Goal: Browse casually: Explore the website without a specific task or goal

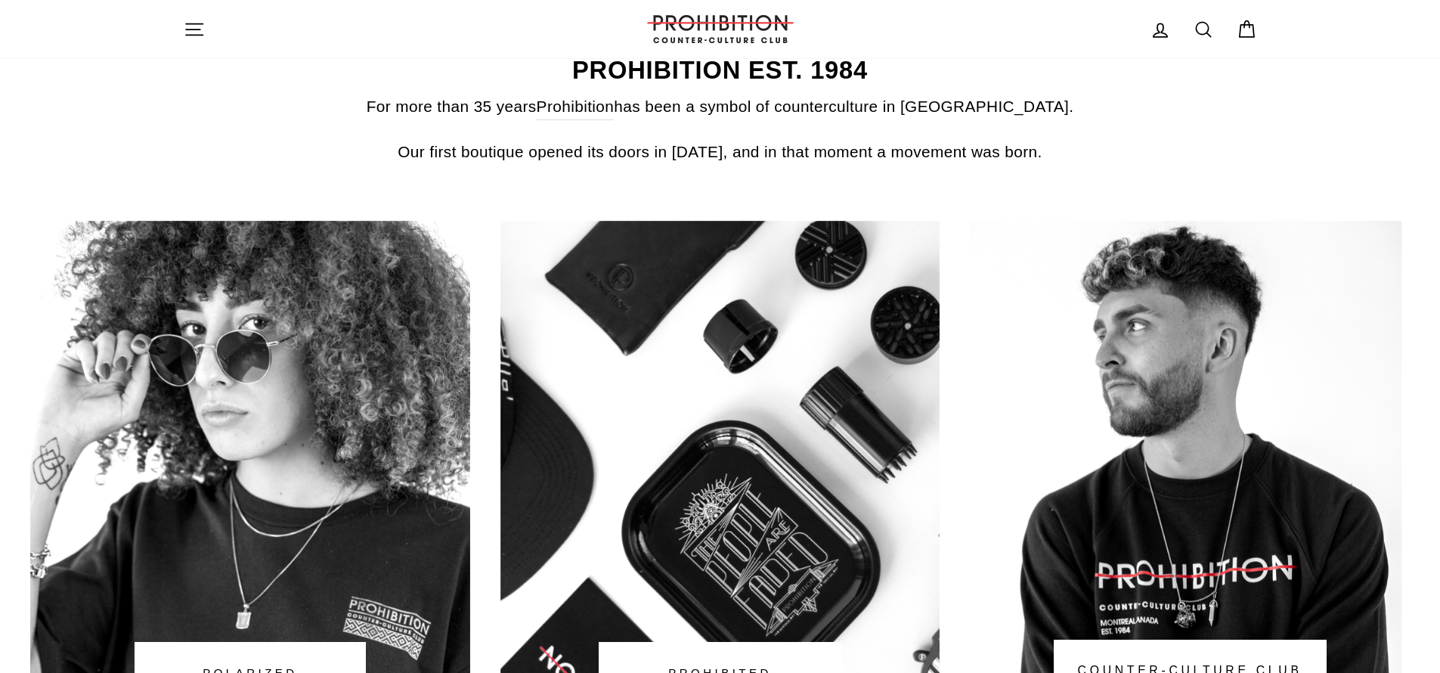
scroll to position [673, 0]
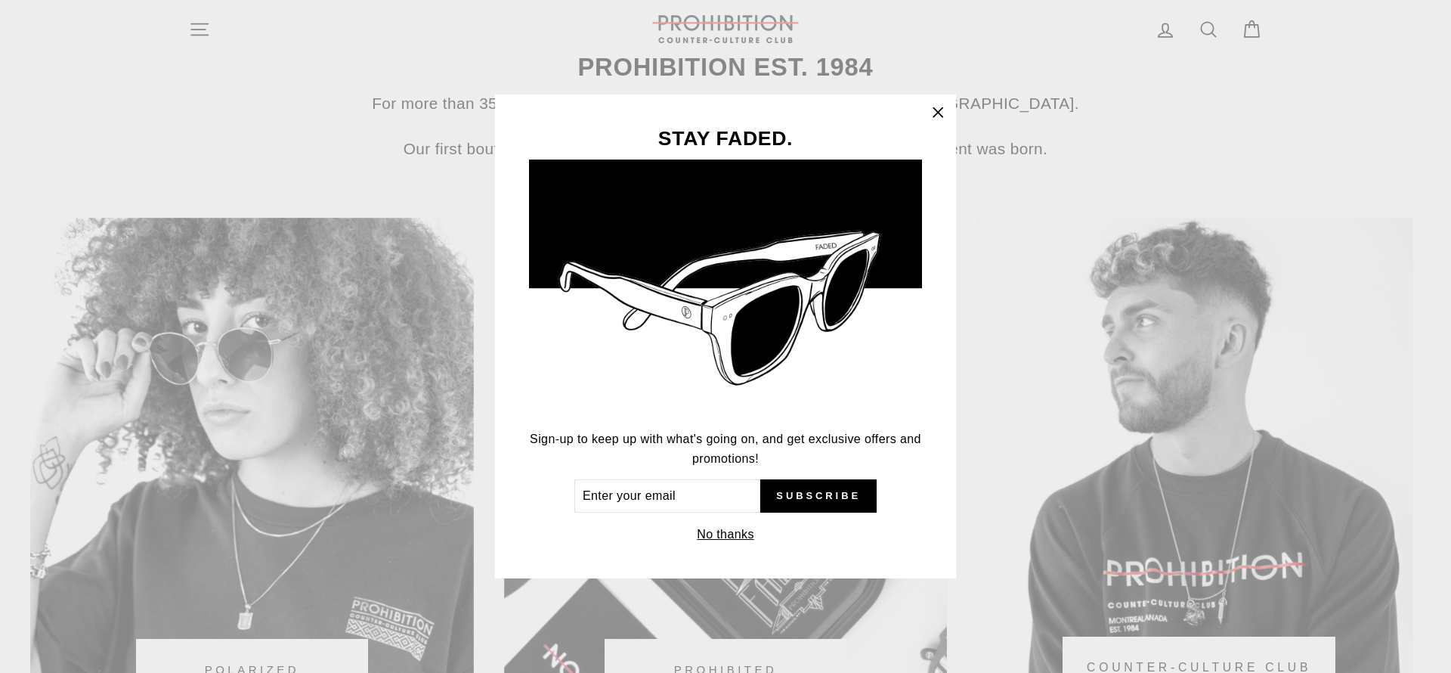
click at [939, 108] on icon "button" at bounding box center [937, 112] width 21 height 21
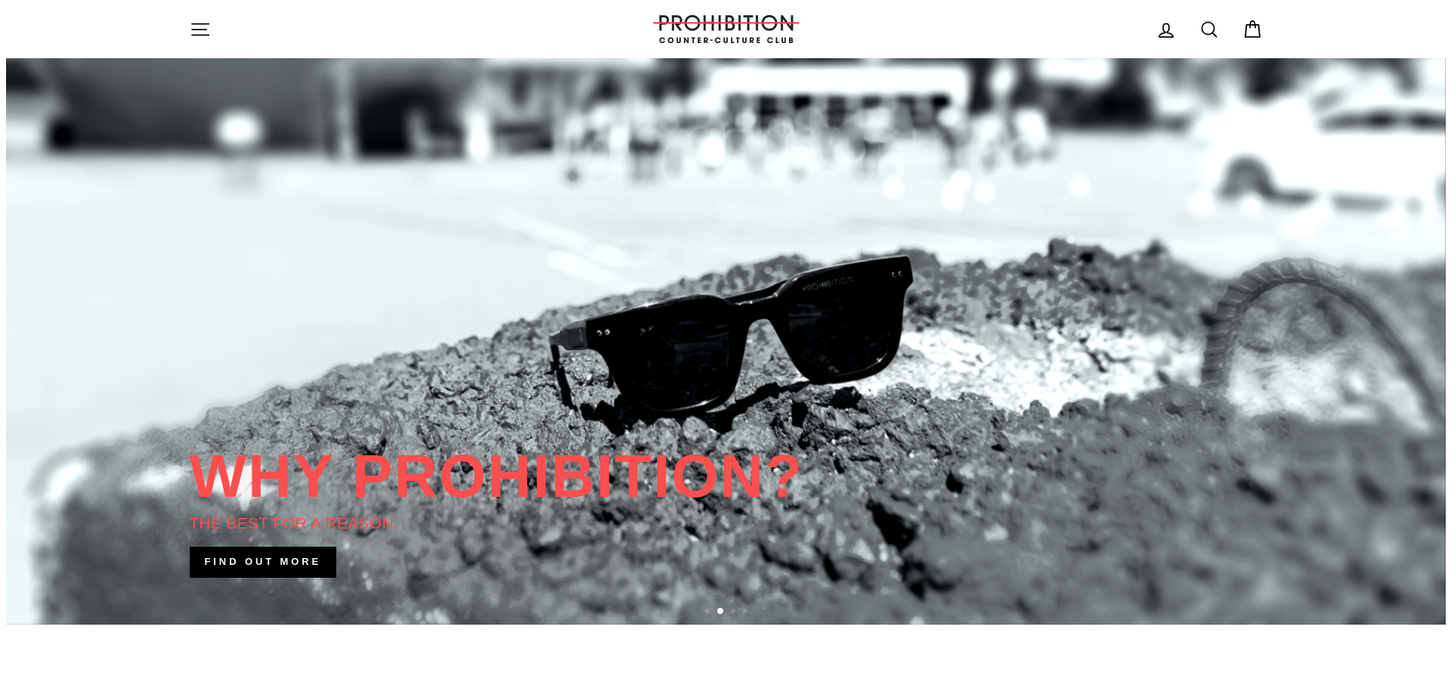
scroll to position [0, 0]
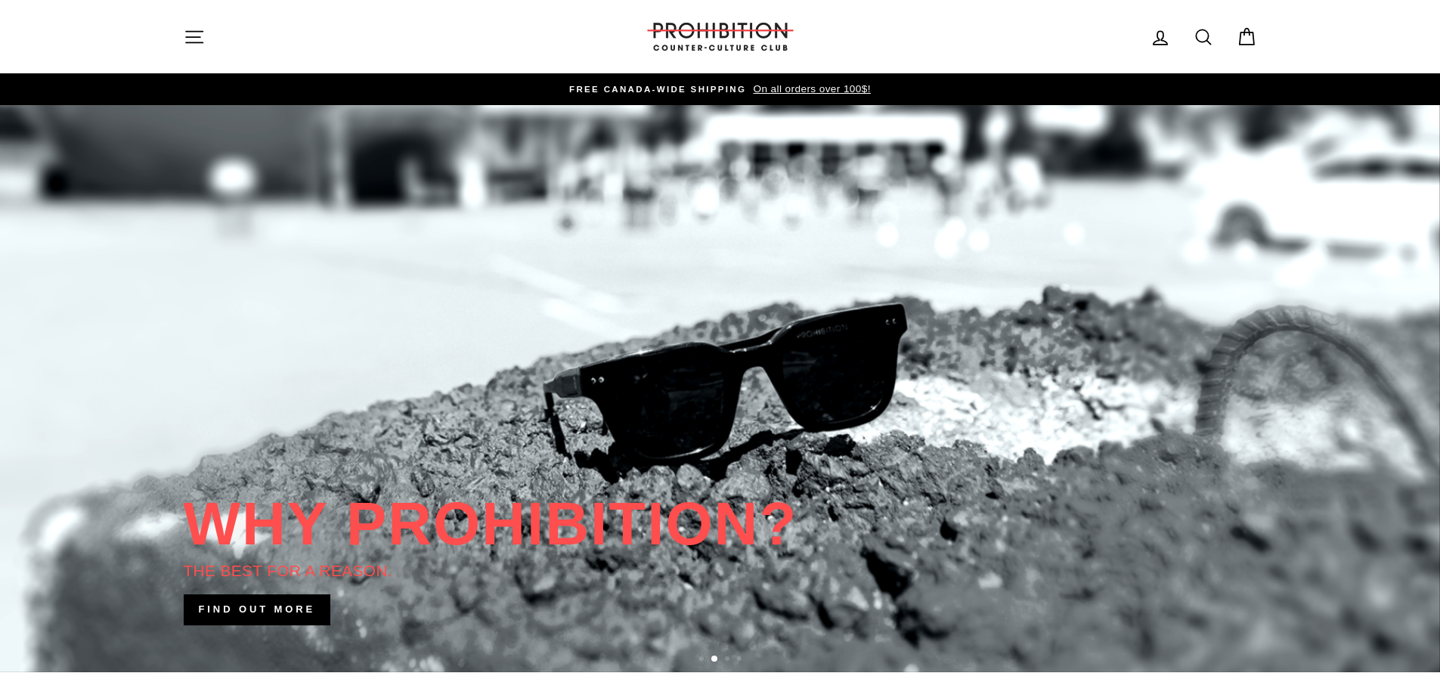
click at [203, 32] on icon "button" at bounding box center [194, 36] width 21 height 21
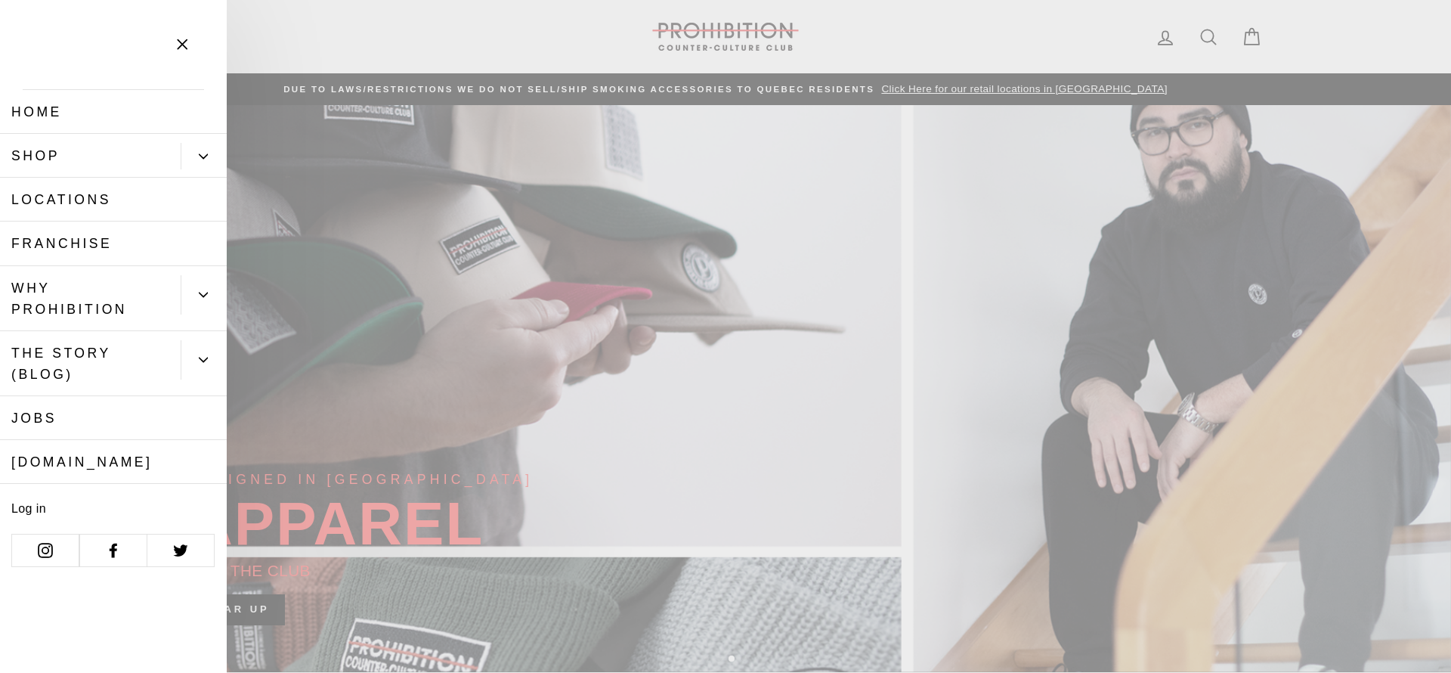
click at [52, 157] on link "Shop" at bounding box center [90, 156] width 181 height 44
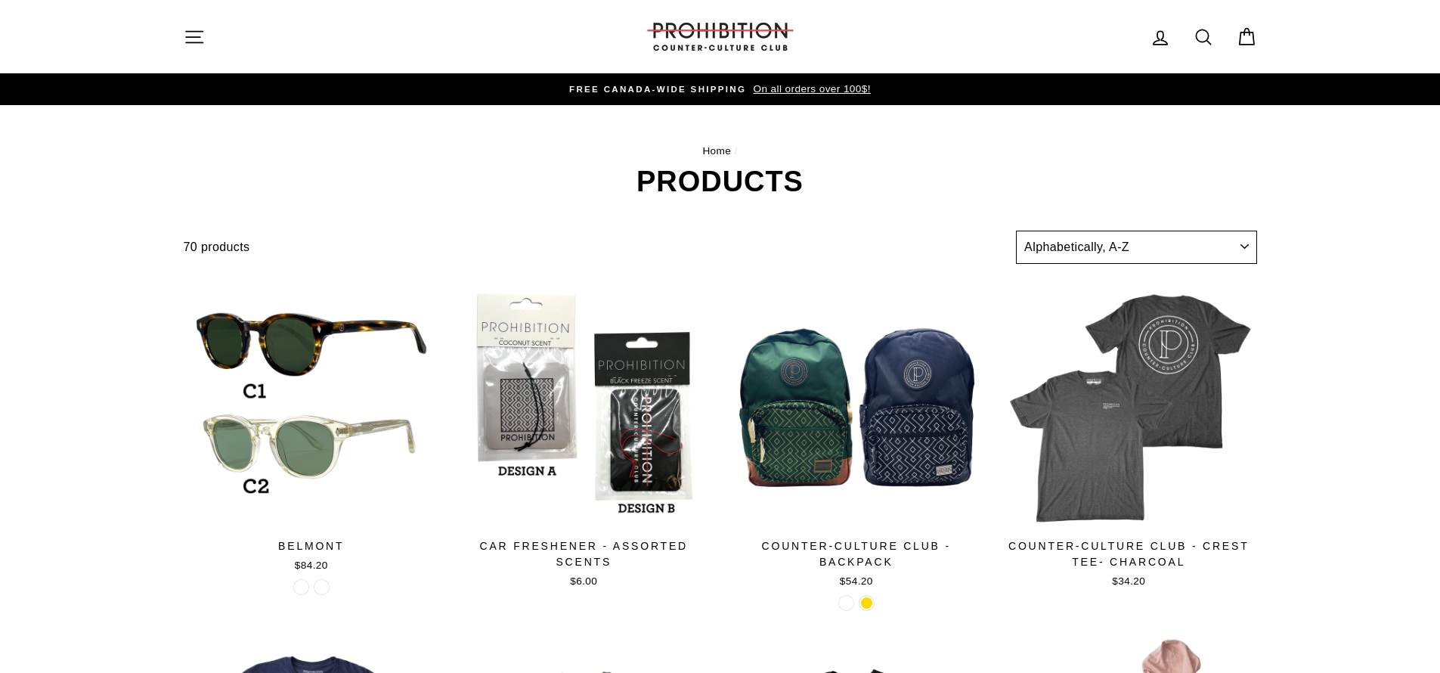
click at [1062, 242] on select "Sort Featured Best selling Alphabetically, A-Z Alphabetically, Z-A Price, low t…" at bounding box center [1136, 247] width 240 height 33
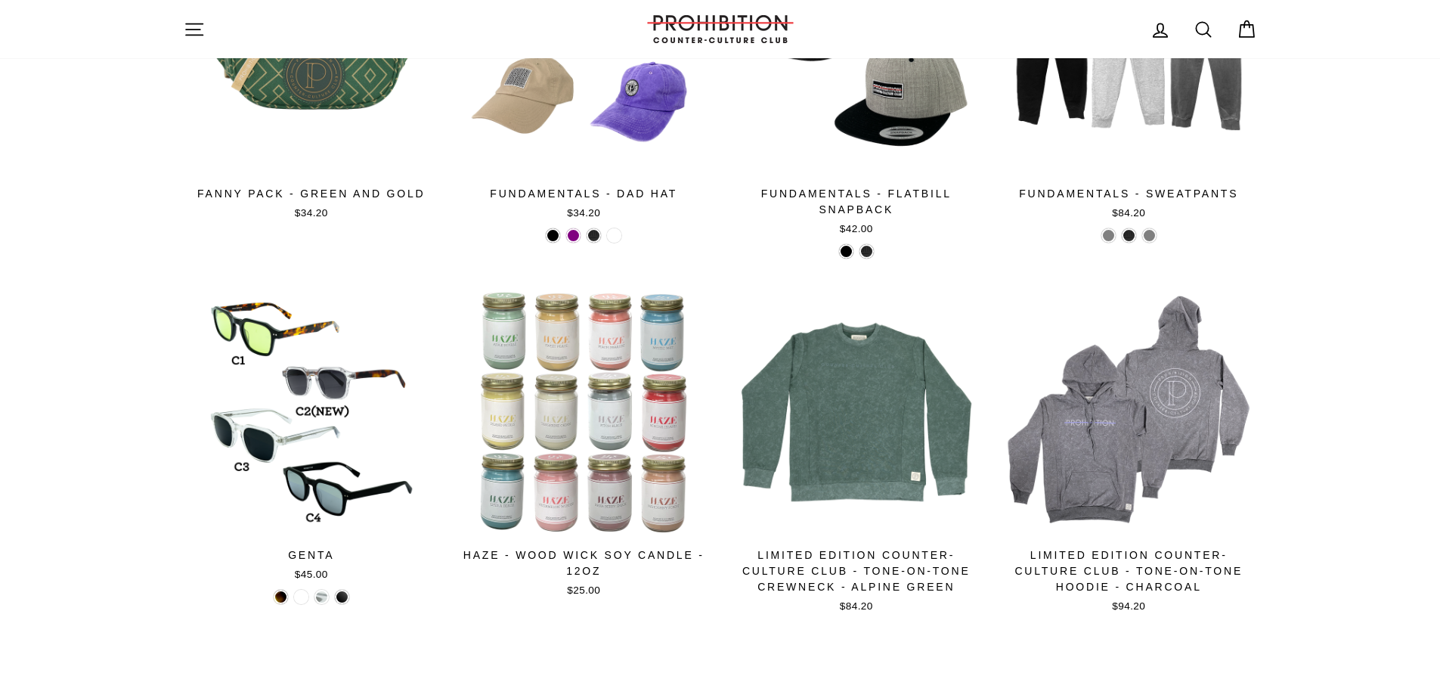
scroll to position [2503, 0]
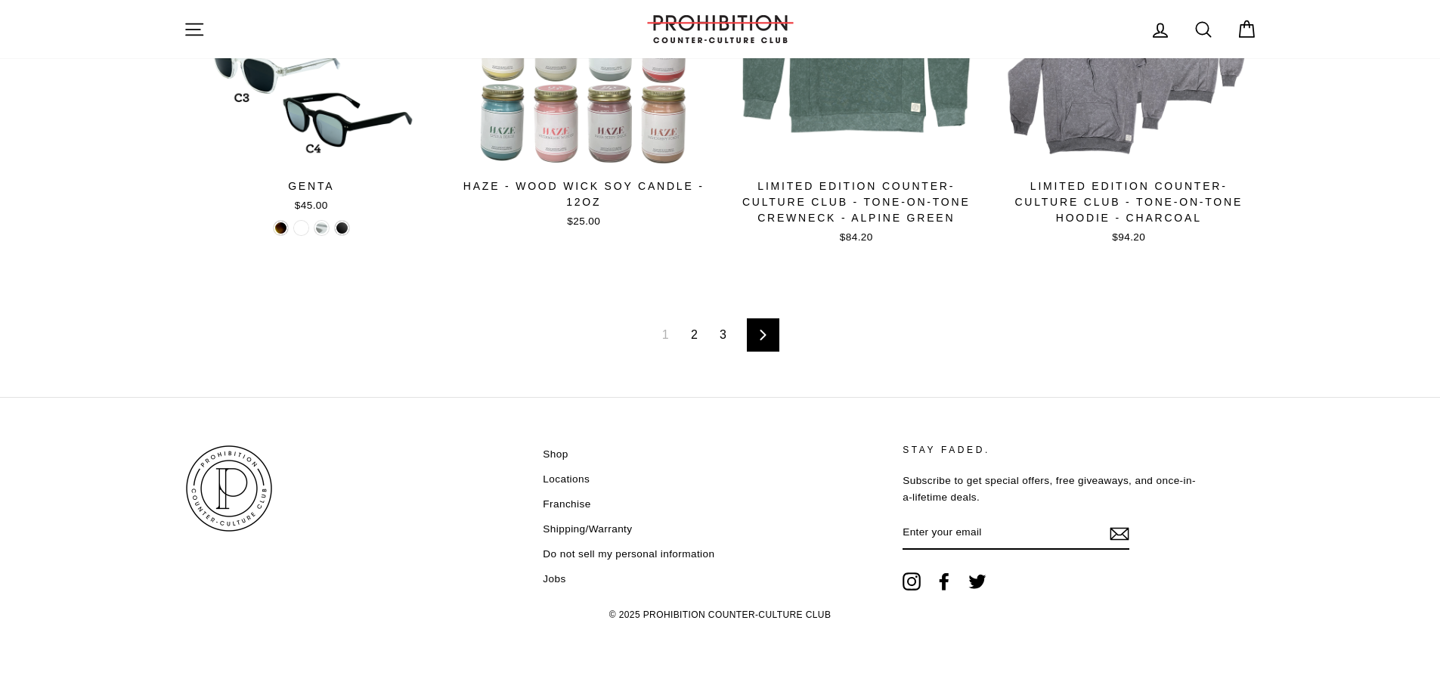
click at [695, 333] on link "2" at bounding box center [694, 335] width 25 height 24
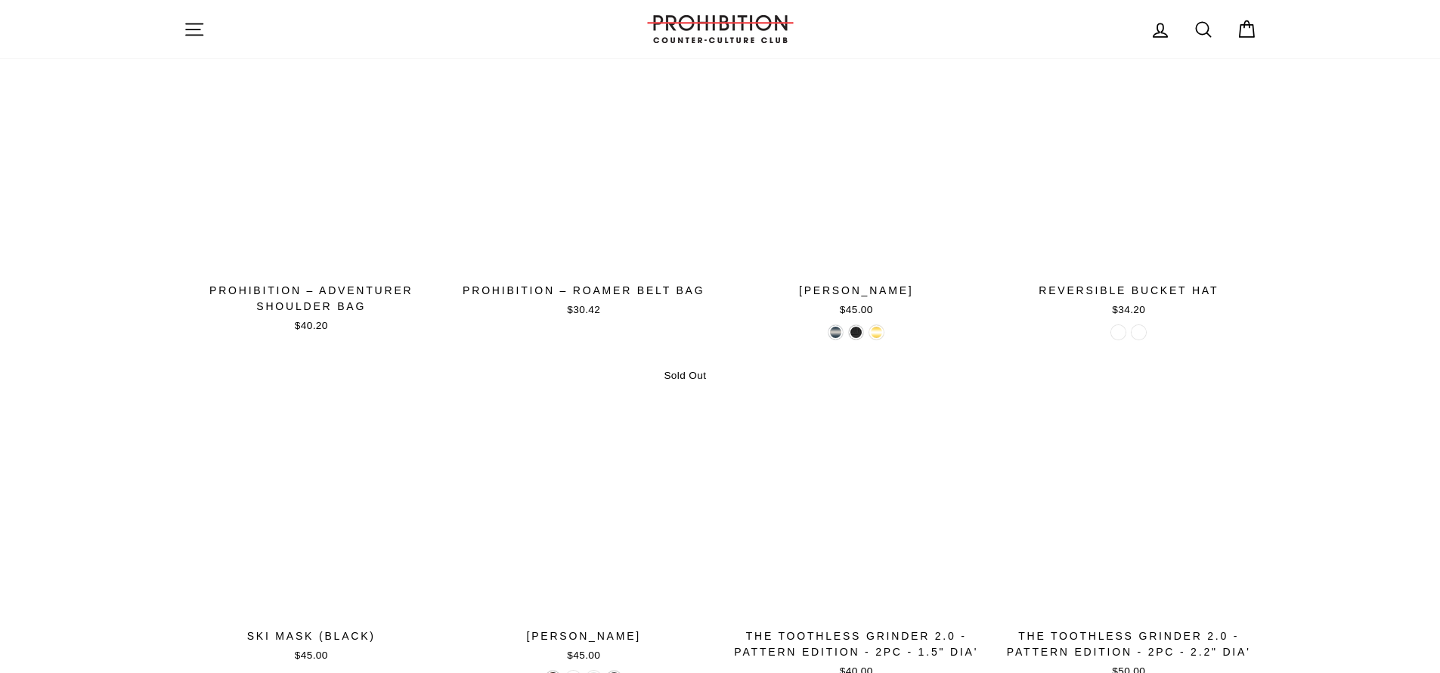
scroll to position [2468, 0]
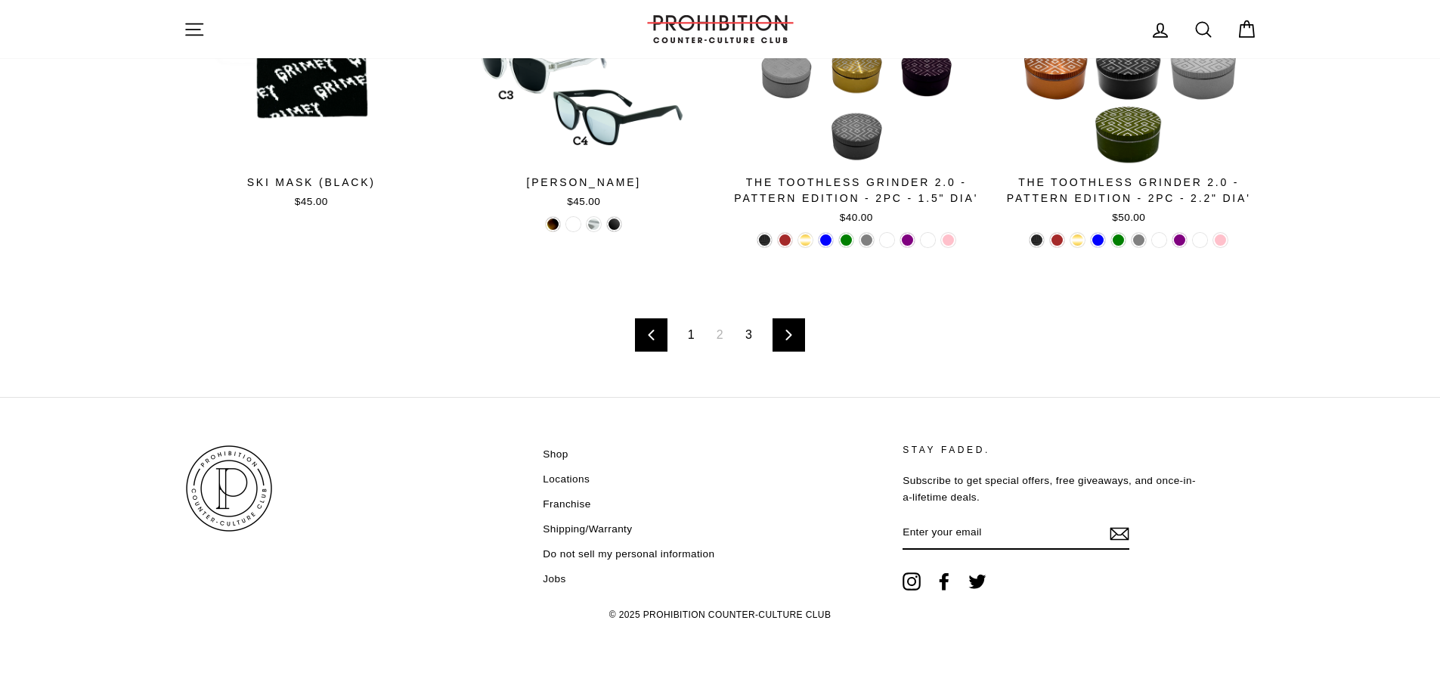
click at [748, 330] on link "3" at bounding box center [748, 335] width 25 height 24
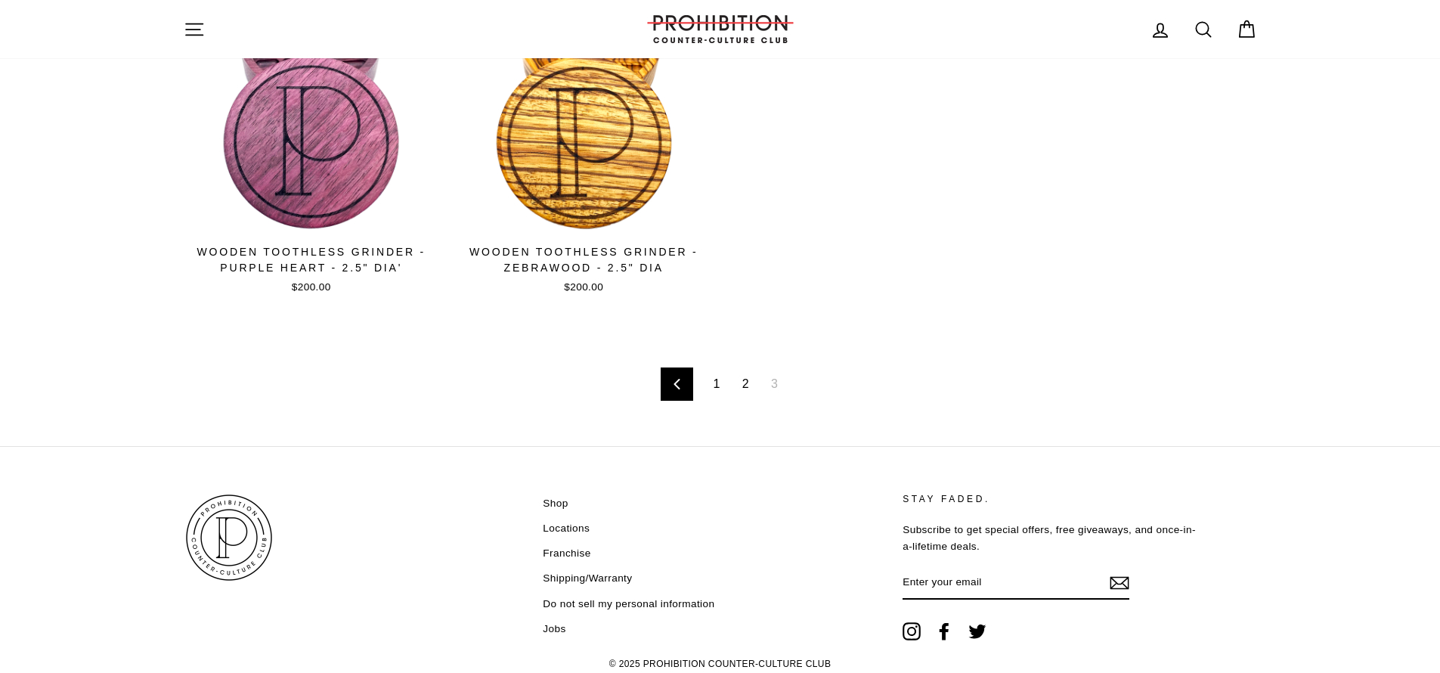
scroll to position [1414, 0]
click at [721, 371] on link "1" at bounding box center [716, 382] width 25 height 24
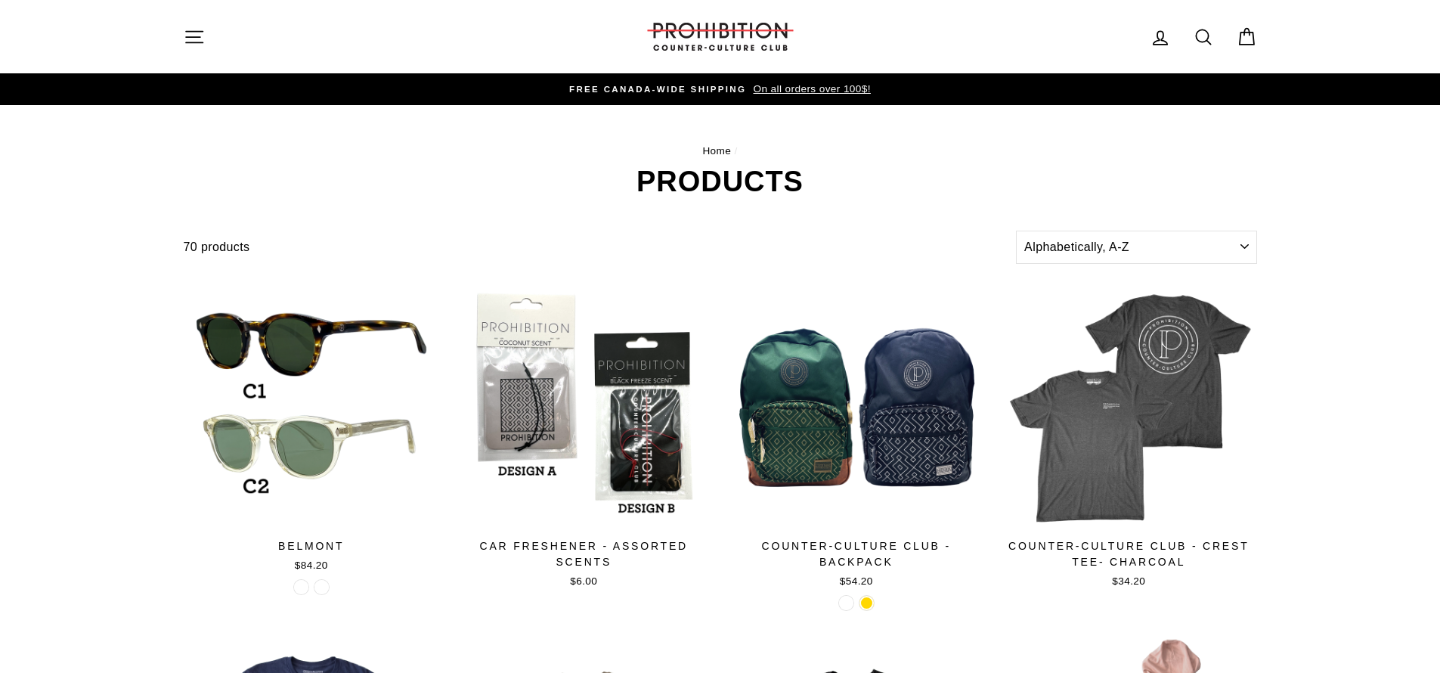
click at [200, 45] on icon "button" at bounding box center [194, 36] width 21 height 21
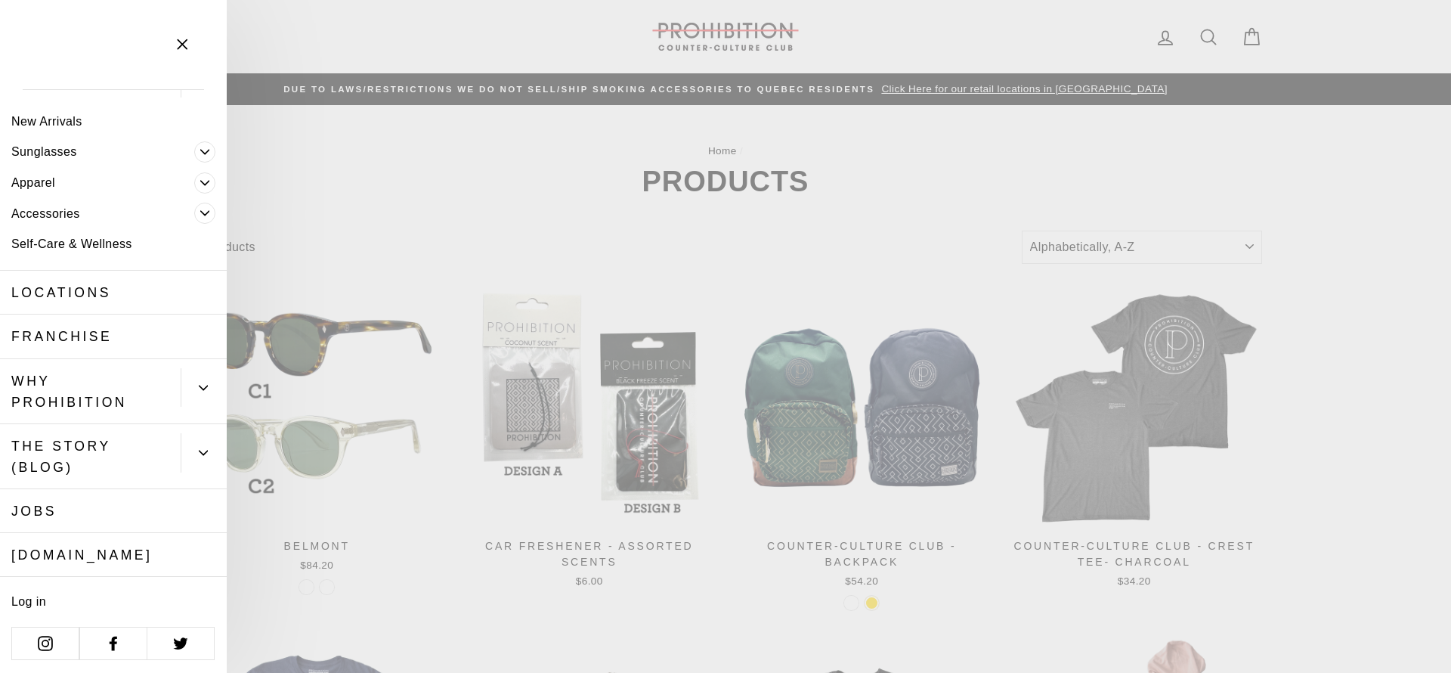
scroll to position [73, 0]
